Goal: Task Accomplishment & Management: Use online tool/utility

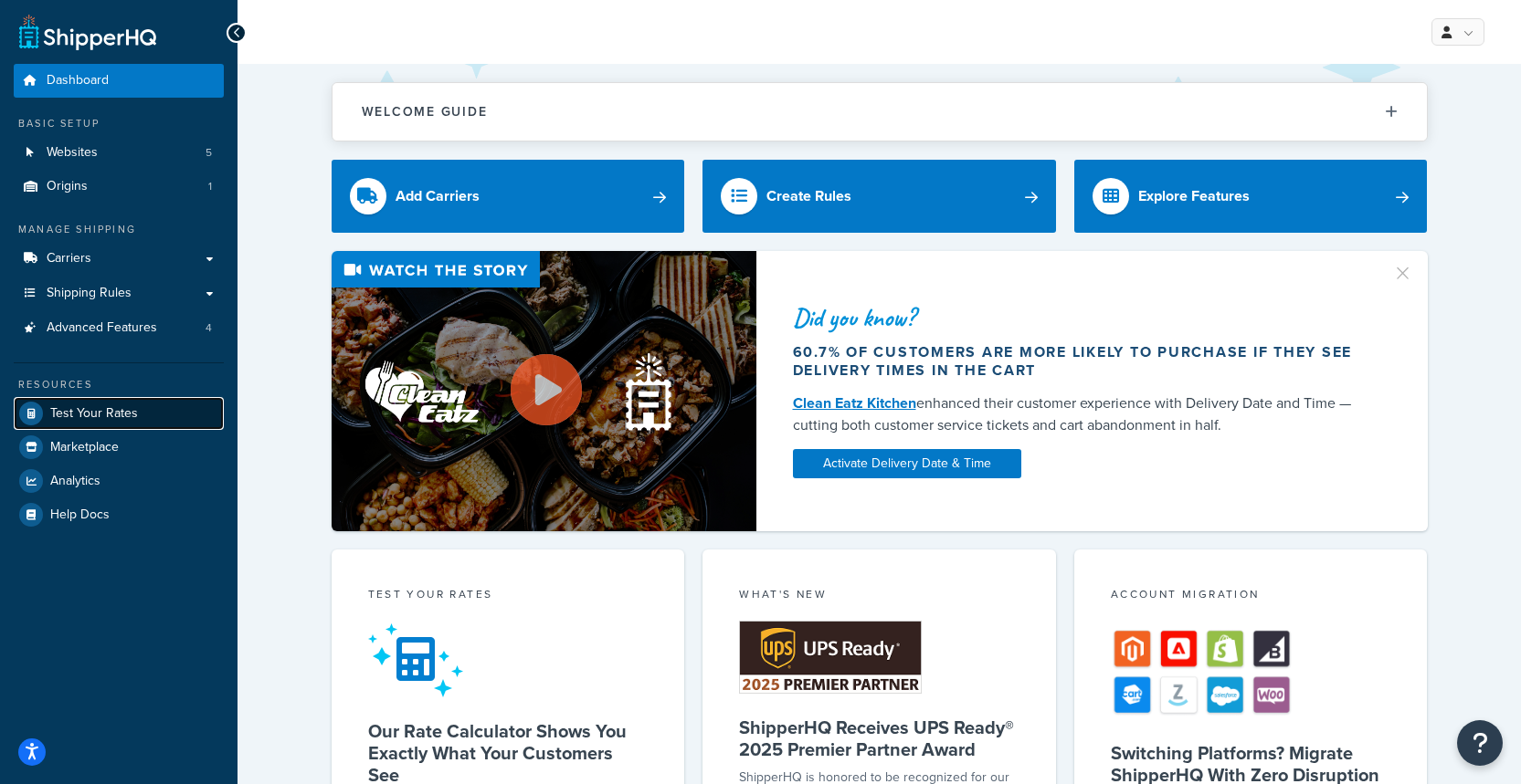
click at [62, 416] on span "Test Your Rates" at bounding box center [94, 414] width 88 height 15
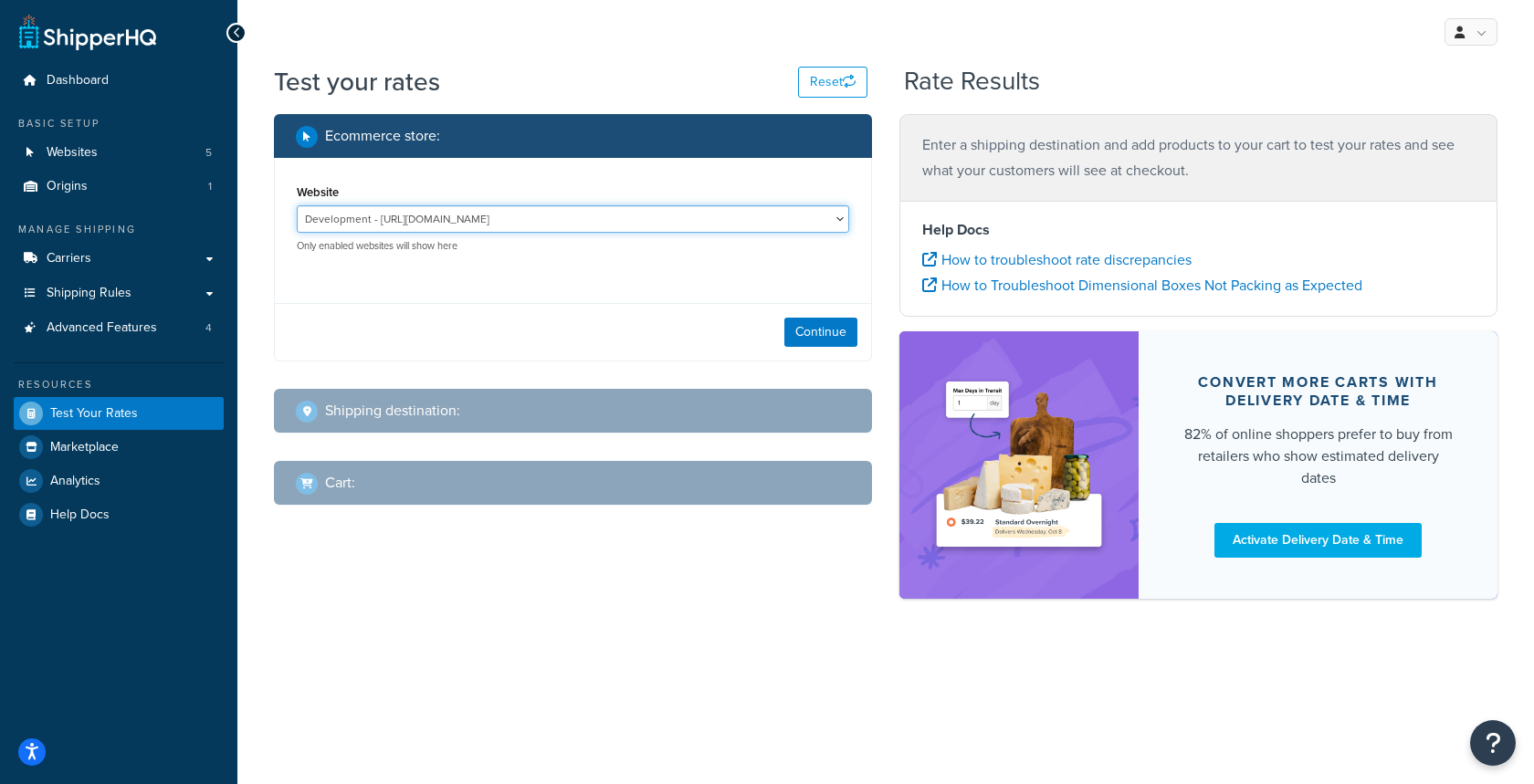
click at [715, 214] on select "Development - [URL][DOMAIN_NAME] [DOMAIN_NAME] - [DOMAIN_NAME] Production - [DO…" at bounding box center [572, 218] width 552 height 28
select select "0a6dd13a85de983de85292bb80eb6f6d"
click at [297, 205] on select "Development - [URL][DOMAIN_NAME] [DOMAIN_NAME] - [DOMAIN_NAME] Production - [DO…" at bounding box center [572, 218] width 552 height 28
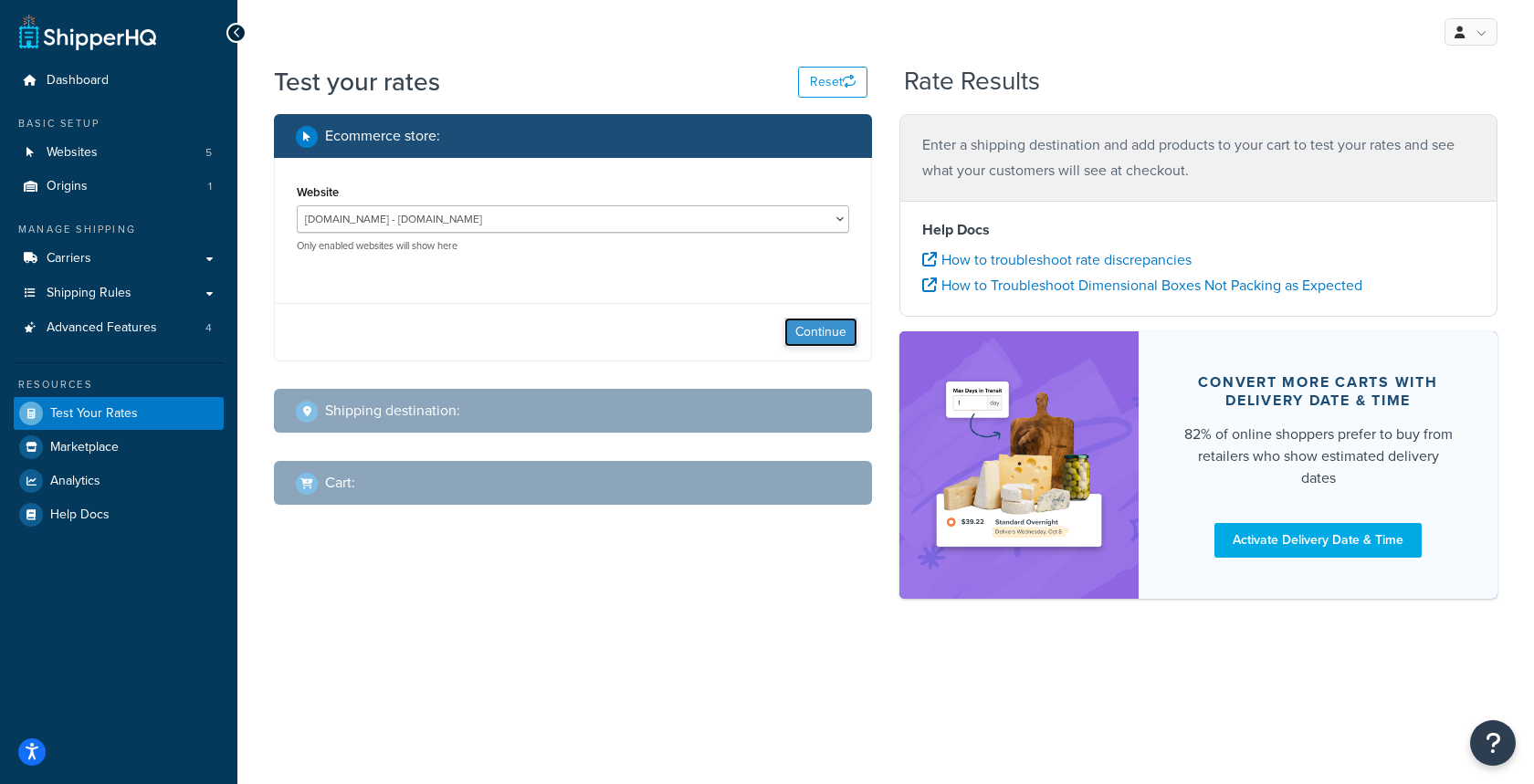
click at [820, 335] on button "Continue" at bounding box center [820, 332] width 73 height 30
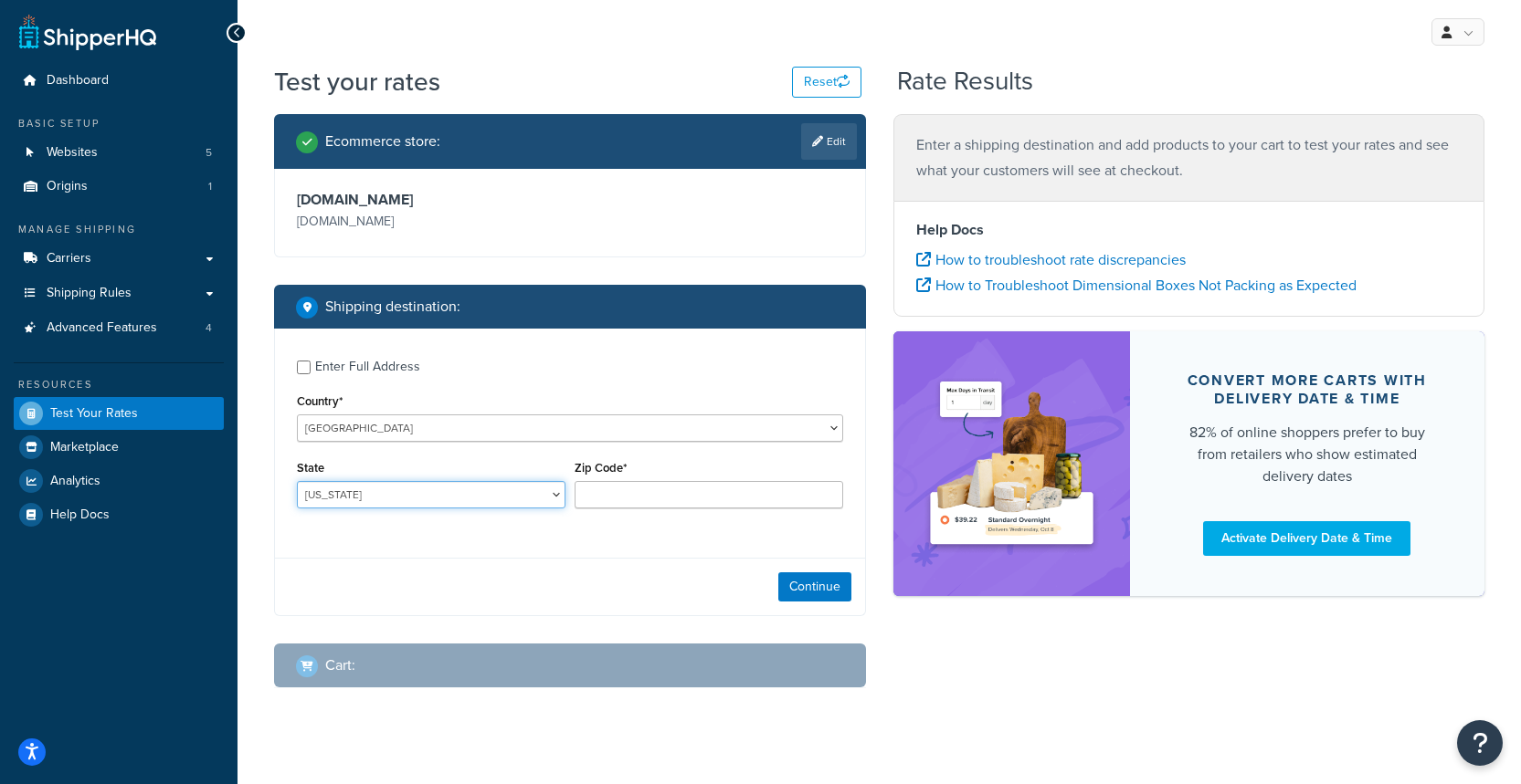
click at [365, 492] on select "[US_STATE] [US_STATE] [US_STATE] [US_STATE] [US_STATE] Armed Forces Americas Ar…" at bounding box center [430, 495] width 268 height 28
select select "SC"
click at [297, 482] on select "[US_STATE] [US_STATE] [US_STATE] [US_STATE] [US_STATE] Armed Forces Americas Ar…" at bounding box center [430, 495] width 268 height 28
click at [618, 492] on input "Zip Code*" at bounding box center [708, 495] width 268 height 28
paste input "29642"
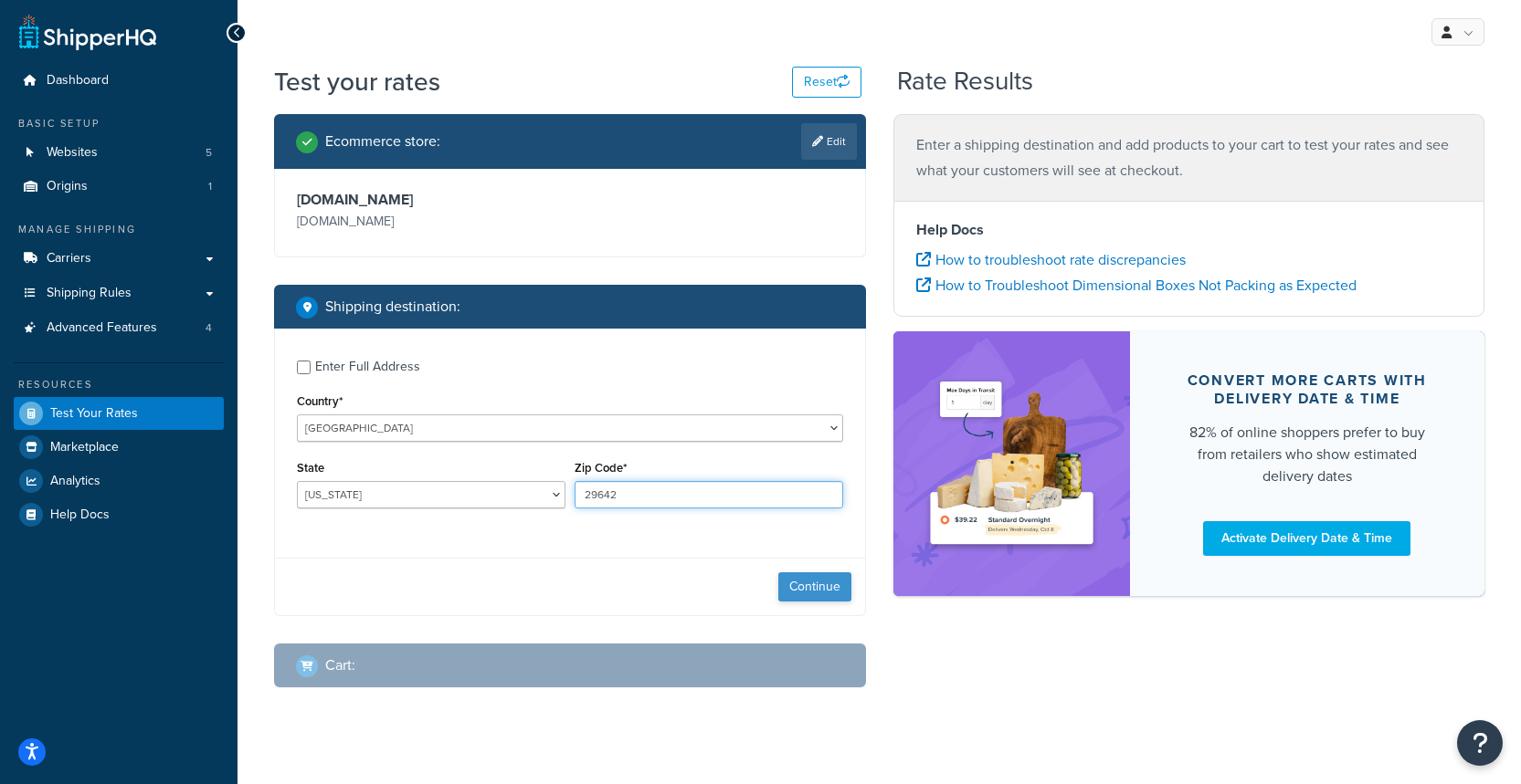
type input "29642"
click at [798, 589] on button "Continue" at bounding box center [815, 587] width 73 height 30
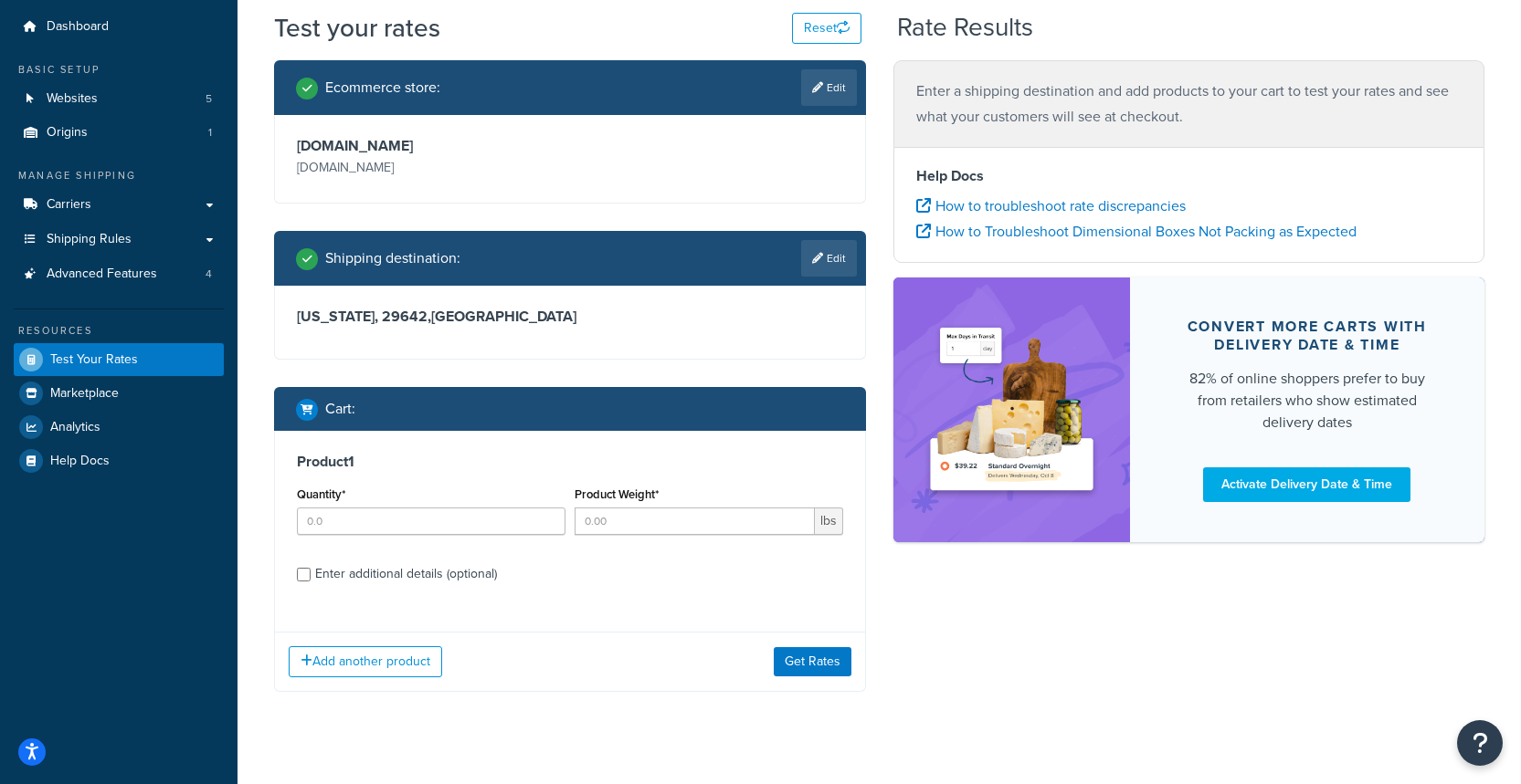
scroll to position [57, 0]
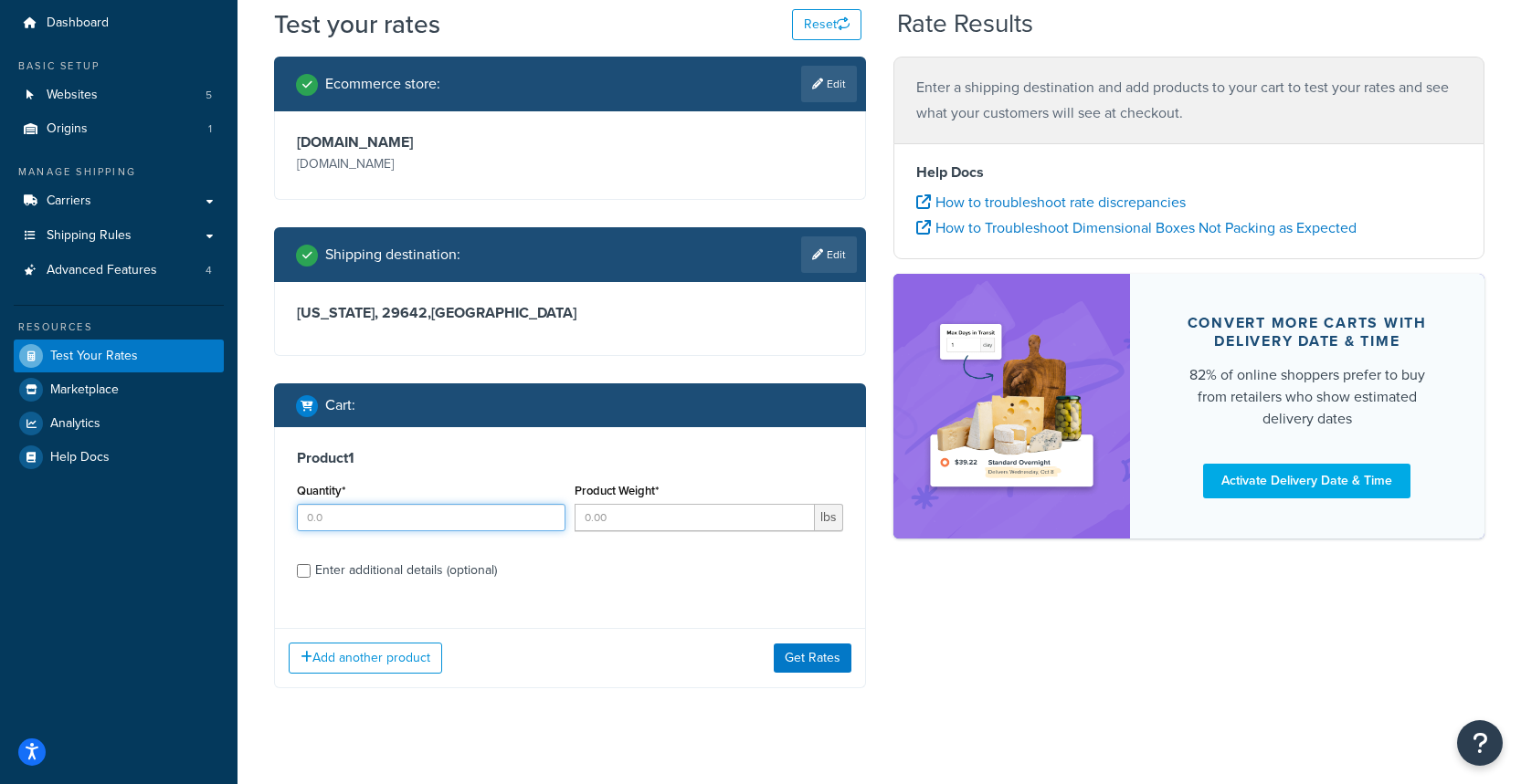
click at [378, 528] on input "Quantity*" at bounding box center [430, 517] width 268 height 28
type input "1"
click at [649, 528] on input "Product Weight*" at bounding box center [695, 517] width 240 height 28
type input "1"
click at [713, 605] on div "Product 1 Quantity* 1 Product Weight* 1 lbs Enter additional details (optional)" at bounding box center [570, 521] width 590 height 187
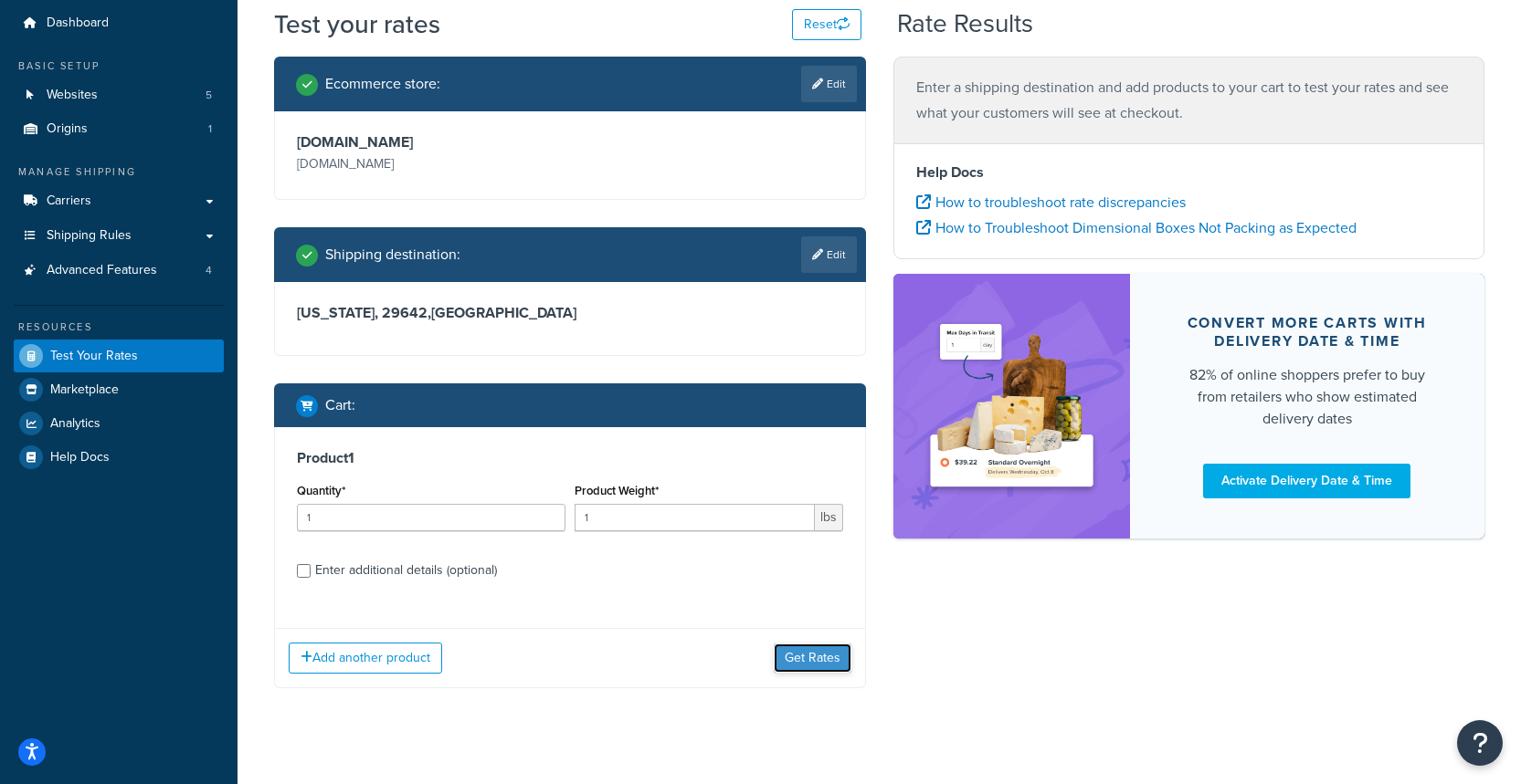
click at [802, 670] on button "Get Rates" at bounding box center [812, 658] width 77 height 30
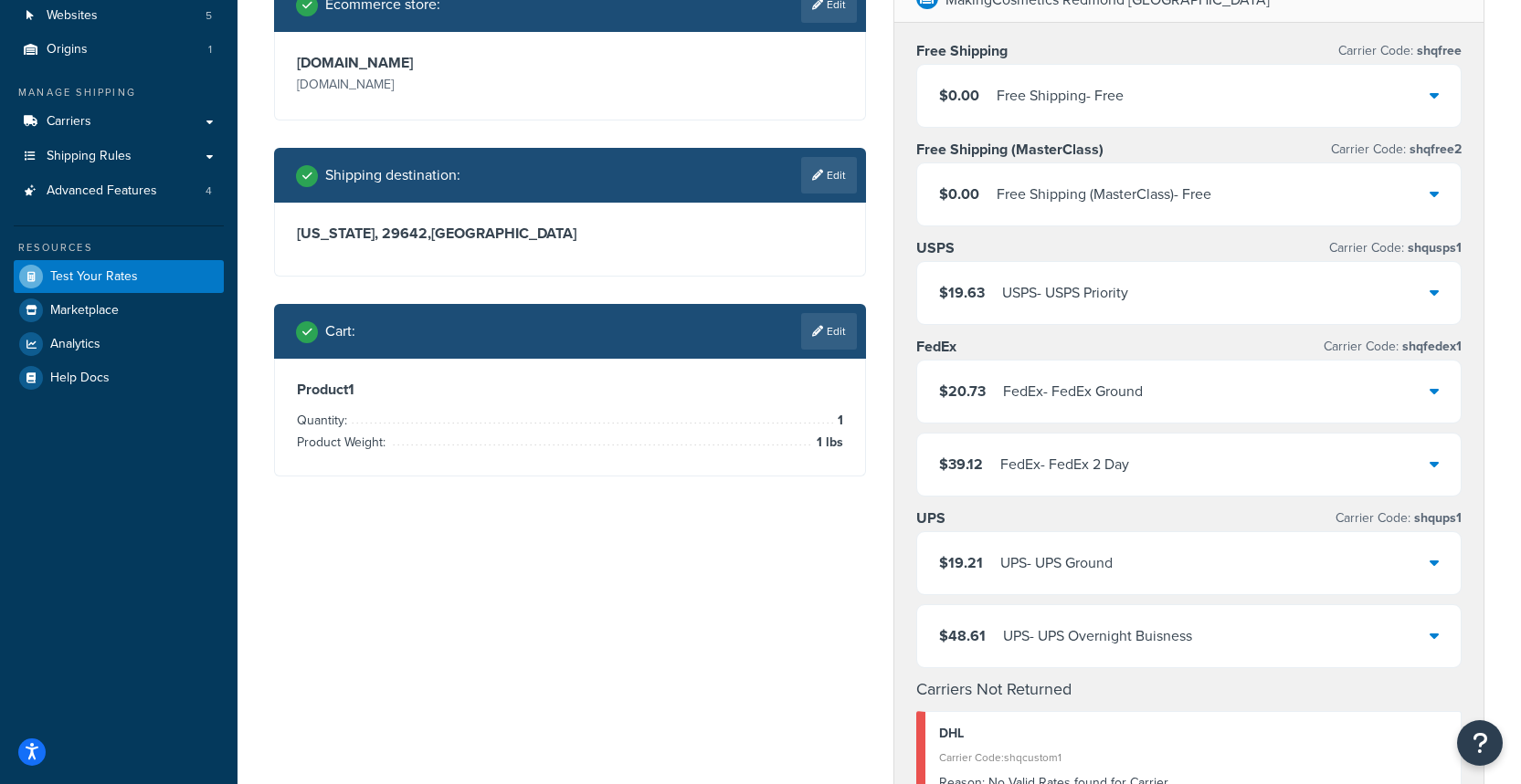
scroll to position [235, 0]
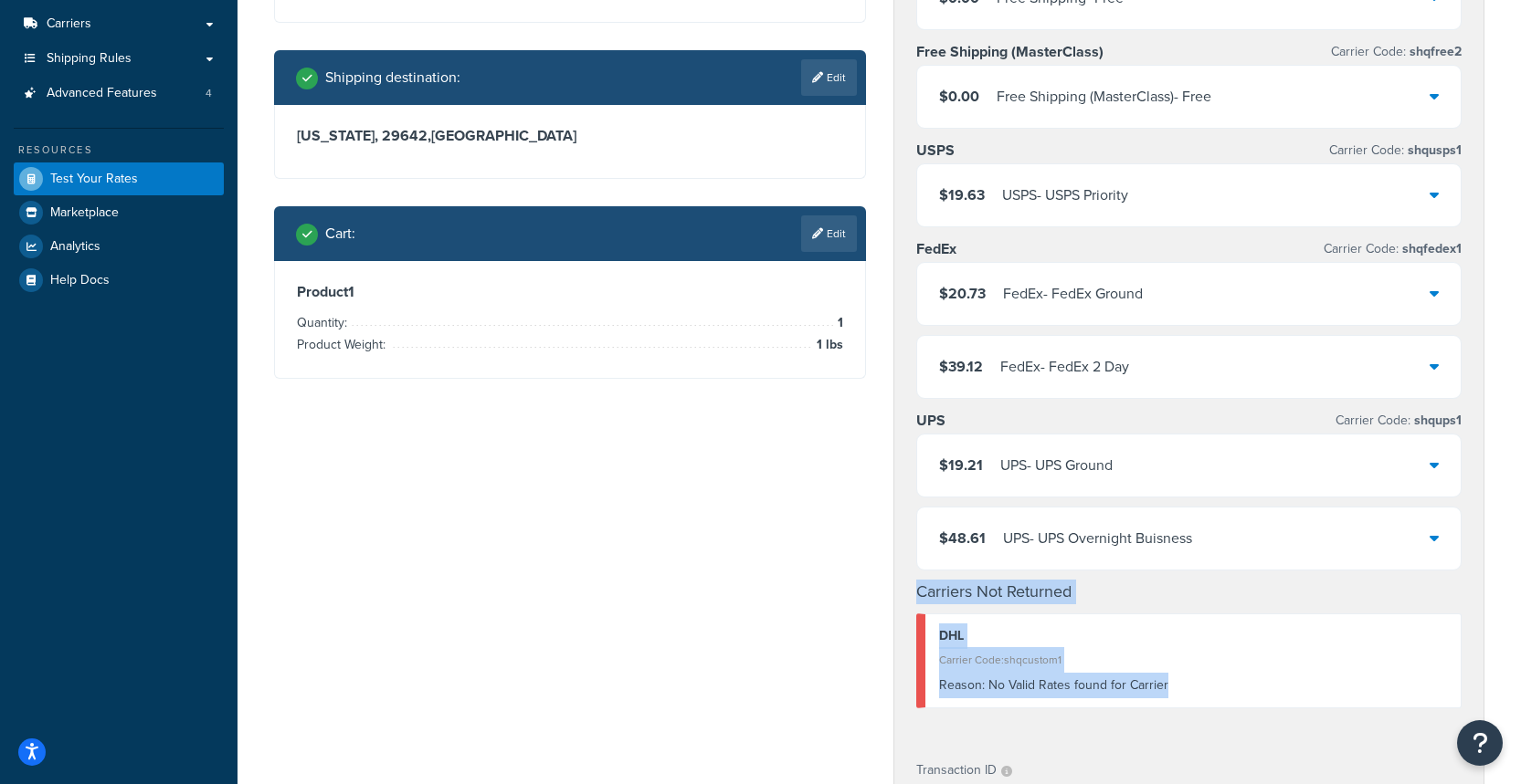
drag, startPoint x: 1188, startPoint y: 682, endPoint x: 897, endPoint y: 590, distance: 305.2
click at [897, 590] on div "Free Shipping Carrier Code: shqfree $0.00 Free Shipping - Free Free Shipping (M…" at bounding box center [1189, 333] width 590 height 817
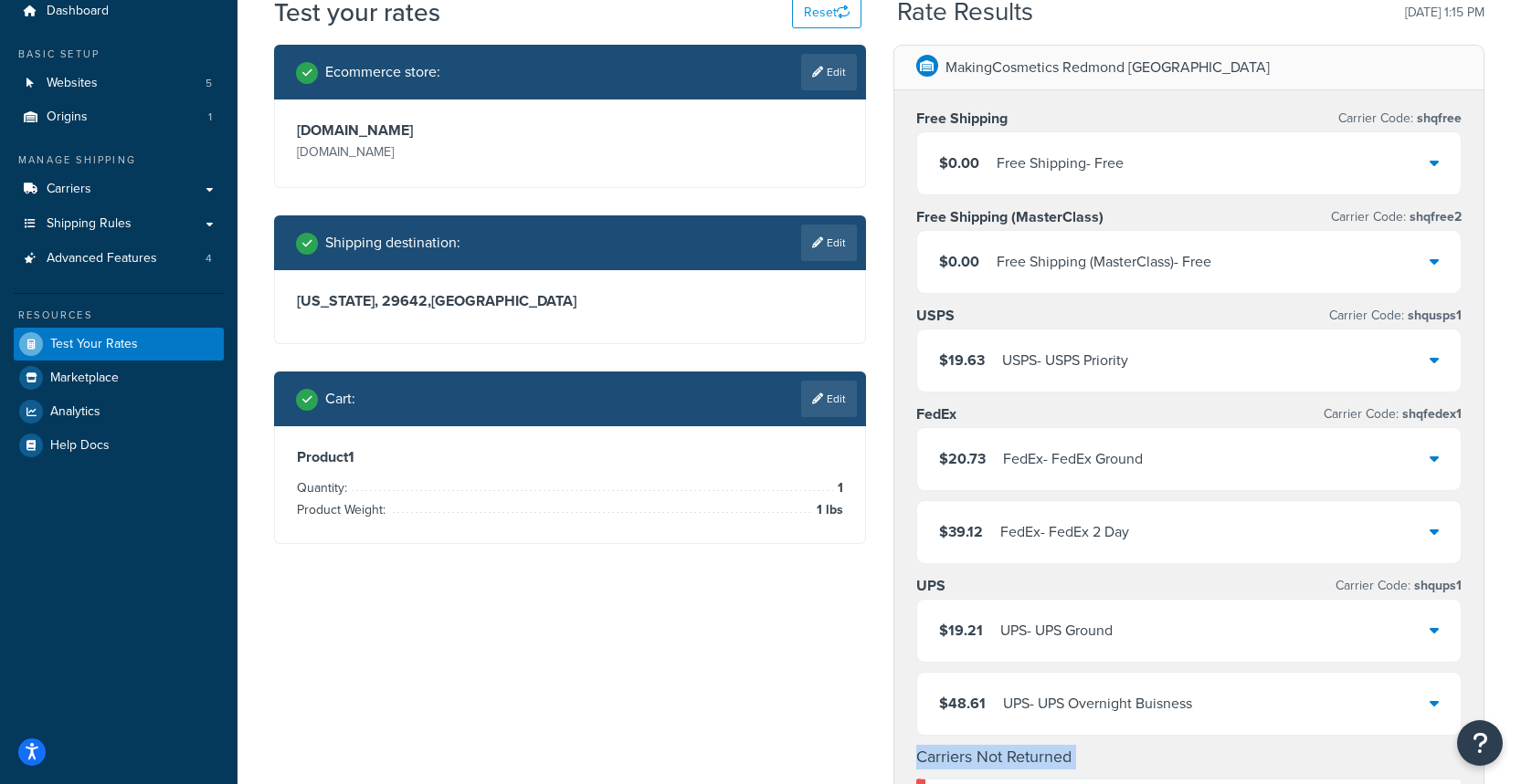
scroll to position [89, 0]
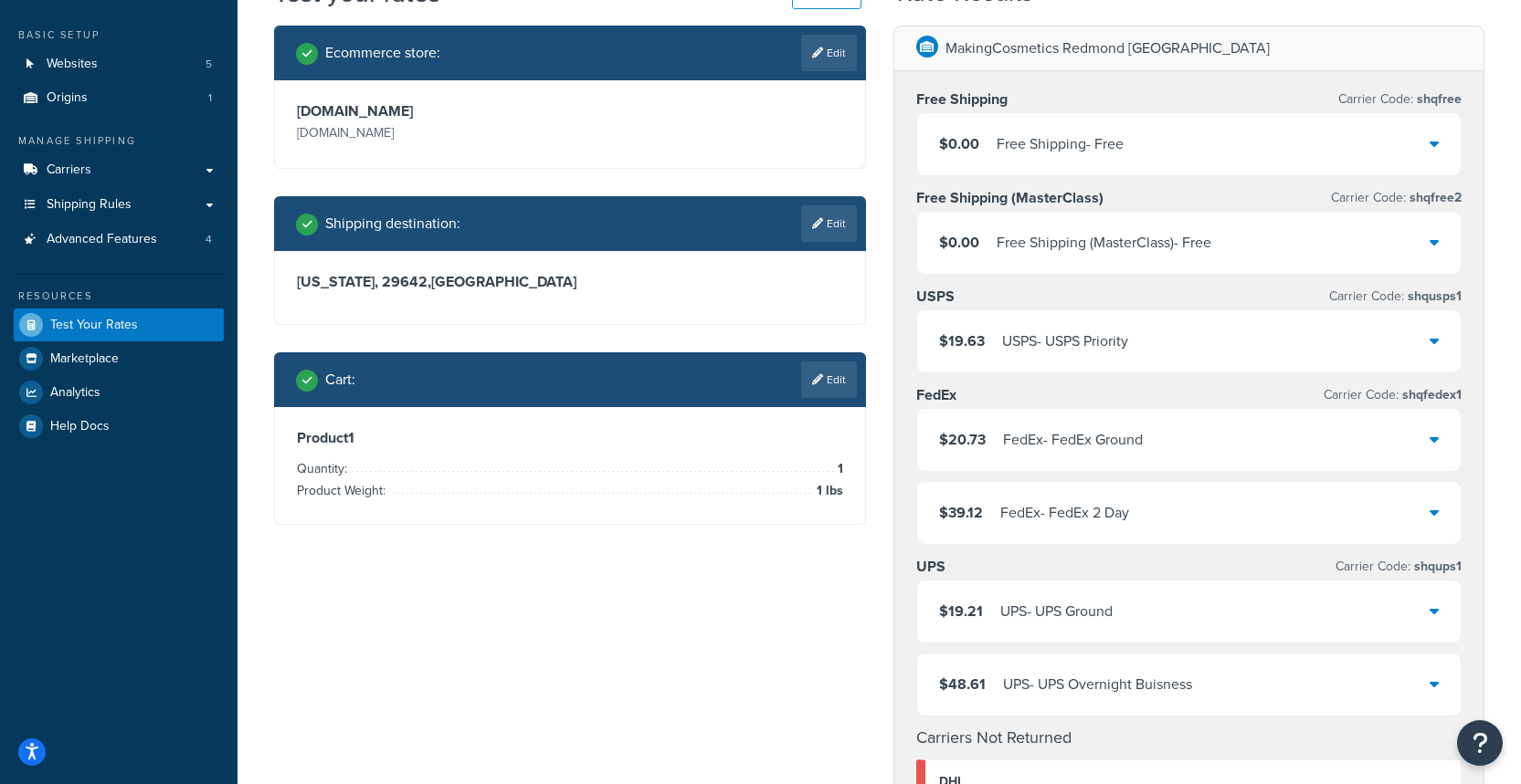
click at [722, 690] on div "Ecommerce store : Edit [DOMAIN_NAME] [DOMAIN_NAME] Shipping destination : Edit …" at bounding box center [879, 706] width 1238 height 1360
